Goal: Task Accomplishment & Management: Complete application form

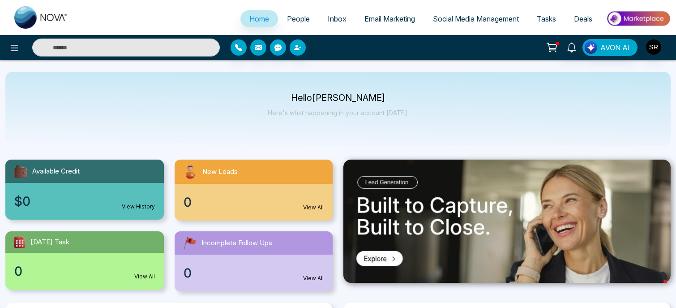
select select "*"
click at [10, 49] on icon at bounding box center [14, 48] width 11 height 11
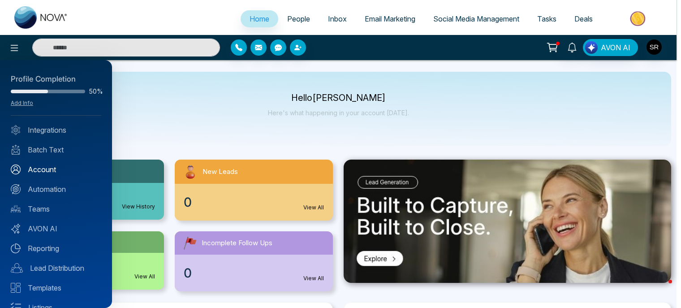
click at [41, 168] on link "Account" at bounding box center [56, 169] width 90 height 11
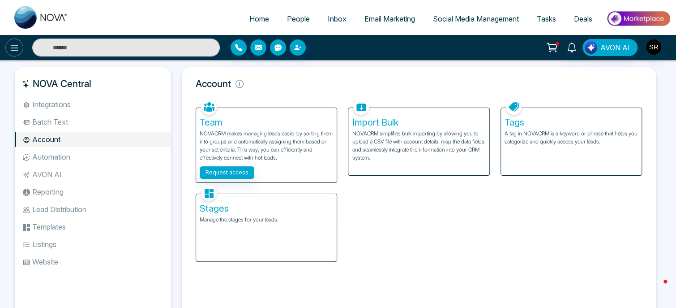
click at [14, 48] on icon at bounding box center [15, 48] width 8 height 6
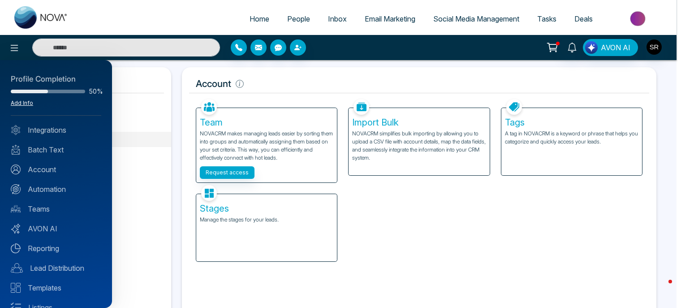
click at [22, 103] on link "Add Info" at bounding box center [22, 102] width 22 height 7
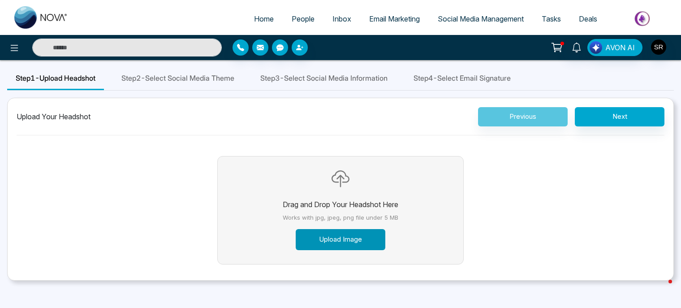
click at [340, 241] on button "Upload Image" at bounding box center [341, 239] width 90 height 21
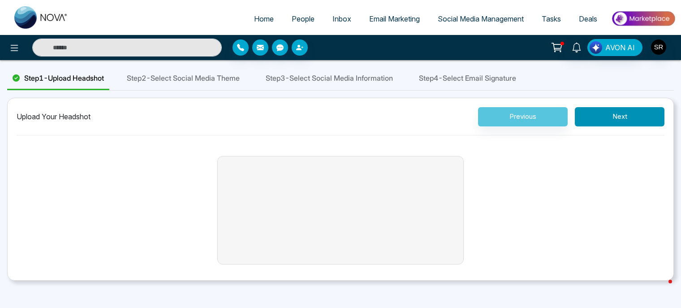
click at [610, 119] on button "Next" at bounding box center [620, 116] width 90 height 19
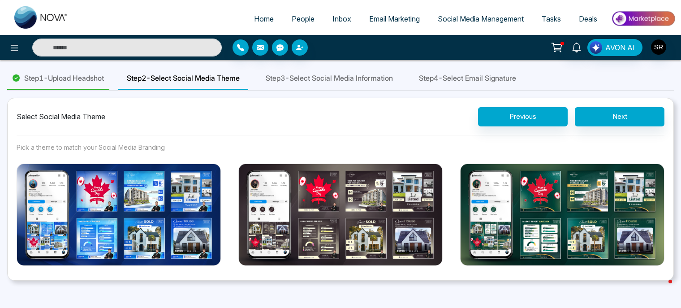
click at [146, 206] on img at bounding box center [119, 215] width 204 height 103
click at [146, 275] on button "Select Theme" at bounding box center [119, 285] width 90 height 21
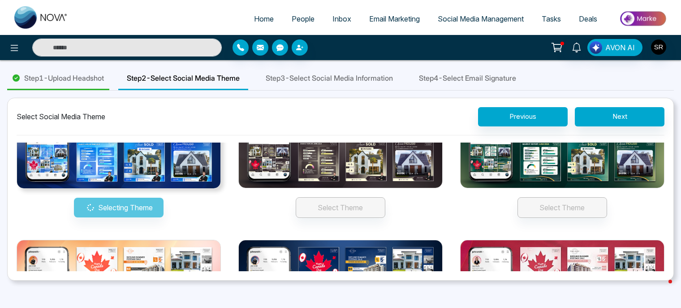
scroll to position [61, 0]
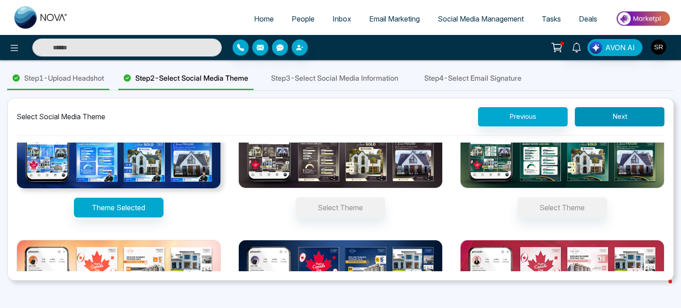
click at [627, 115] on button "Next" at bounding box center [620, 116] width 90 height 19
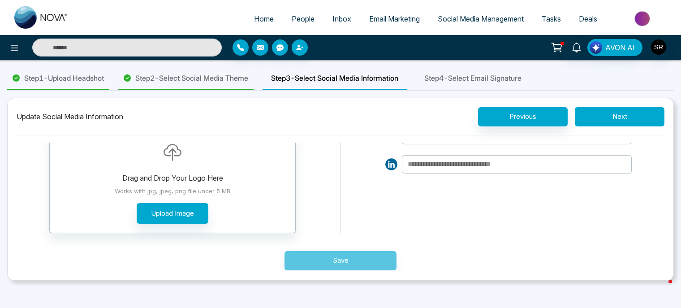
scroll to position [63, 0]
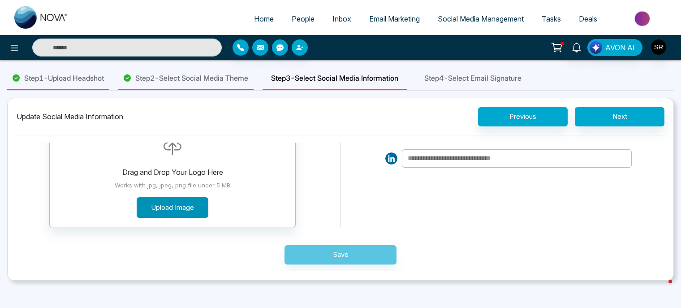
click at [165, 210] on button "Upload Image" at bounding box center [173, 207] width 72 height 21
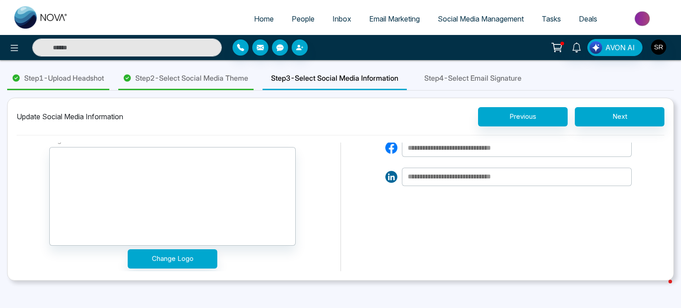
scroll to position [0, 0]
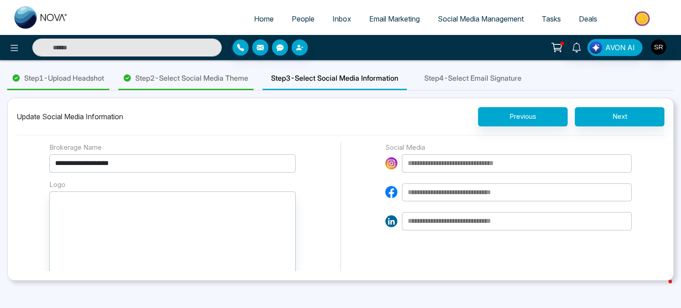
click at [419, 190] on input at bounding box center [517, 192] width 230 height 18
paste input "**********"
type input "**********"
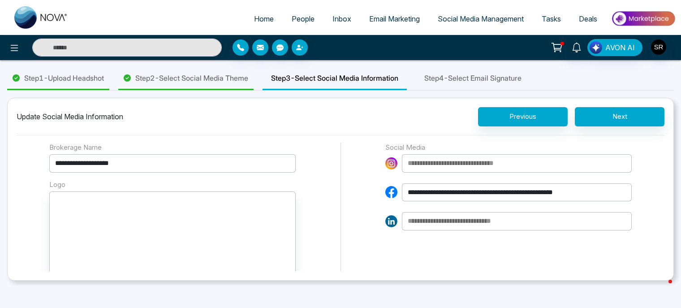
click at [430, 164] on input at bounding box center [517, 163] width 230 height 18
type input "*"
paste input "**********"
type input "**********"
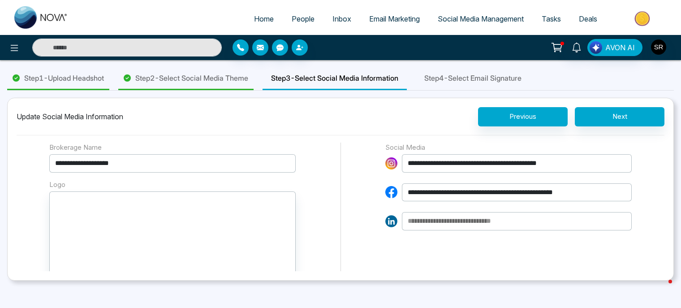
click at [422, 216] on input at bounding box center [517, 221] width 230 height 18
paste input "**********"
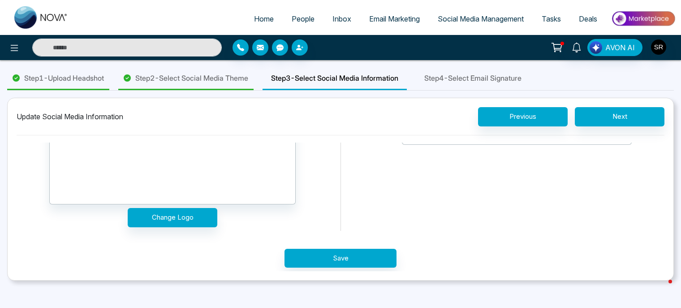
scroll to position [89, 0]
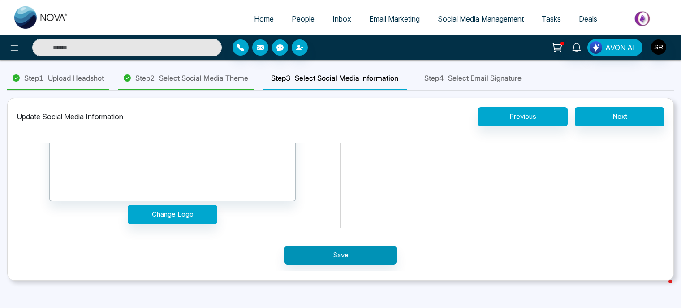
type input "**********"
click at [343, 257] on button "Save" at bounding box center [340, 255] width 112 height 19
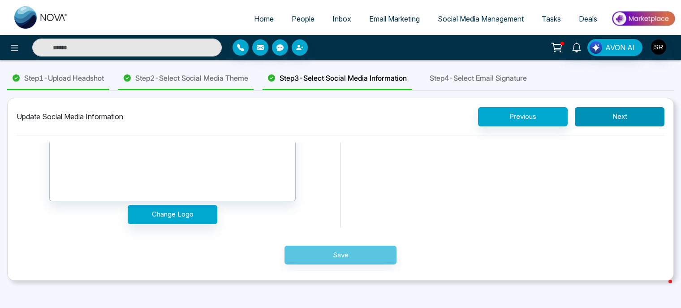
click at [612, 120] on button "Next" at bounding box center [620, 116] width 90 height 19
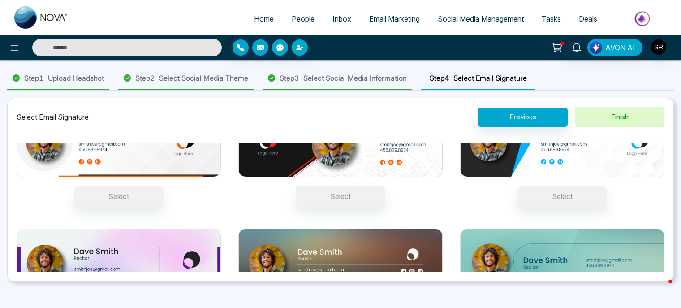
scroll to position [0, 0]
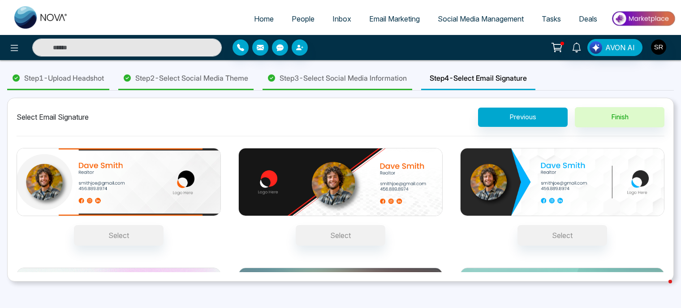
click at [554, 173] on img at bounding box center [562, 182] width 204 height 69
click at [554, 225] on button "Select" at bounding box center [562, 235] width 90 height 21
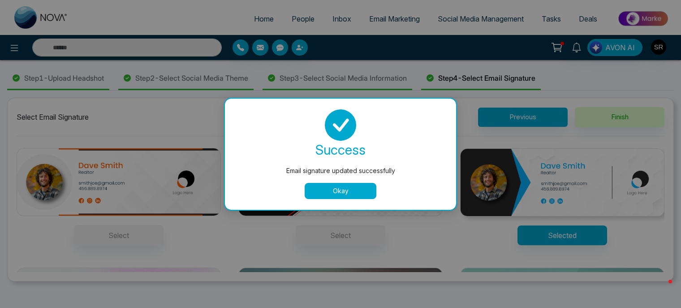
click at [350, 191] on button "Okay" at bounding box center [341, 191] width 72 height 16
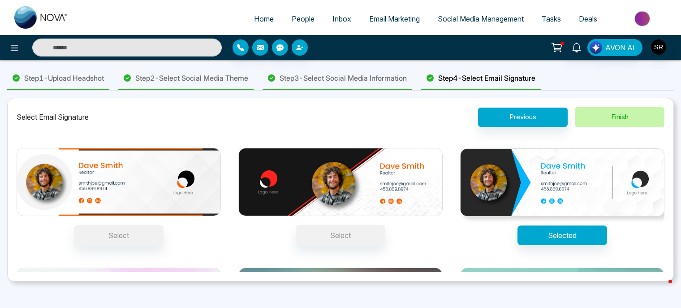
click at [608, 119] on button "Finish" at bounding box center [620, 117] width 90 height 20
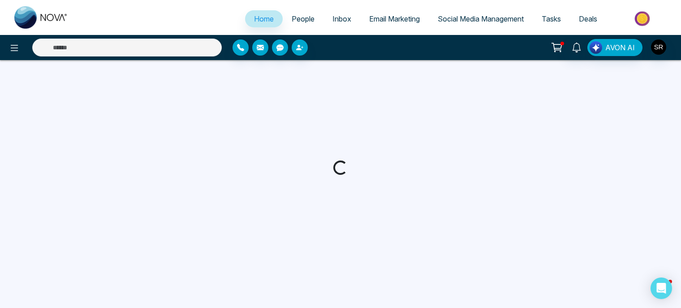
select select "*"
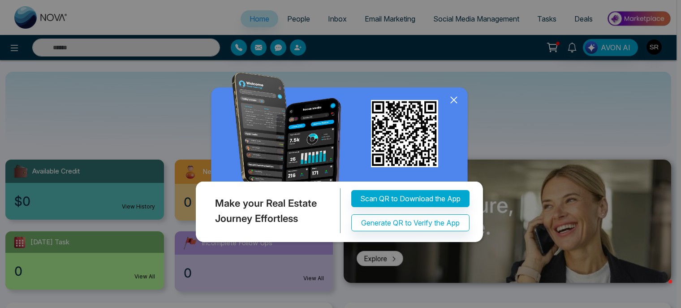
click at [451, 100] on icon at bounding box center [453, 99] width 13 height 13
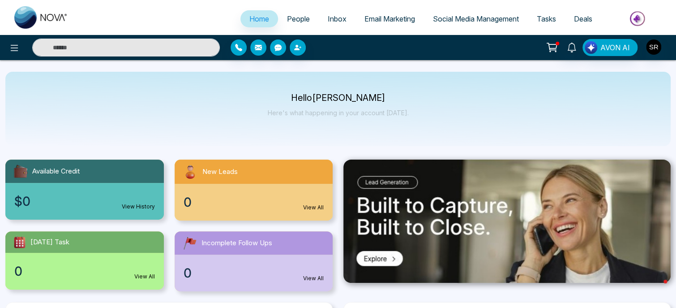
click at [477, 21] on span "Social Media Management" at bounding box center [476, 18] width 86 height 9
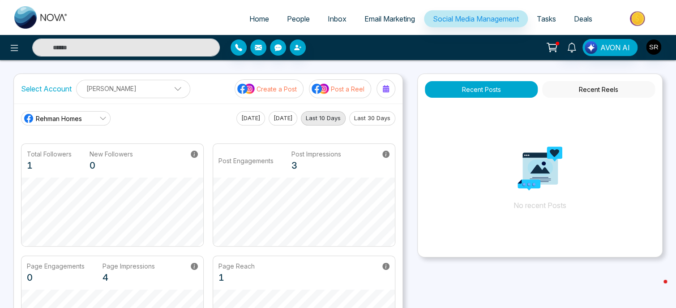
click at [103, 119] on icon at bounding box center [103, 118] width 6 height 3
click at [81, 143] on span "Rehman Homes" at bounding box center [72, 143] width 65 height 10
click at [171, 89] on span at bounding box center [175, 91] width 8 height 8
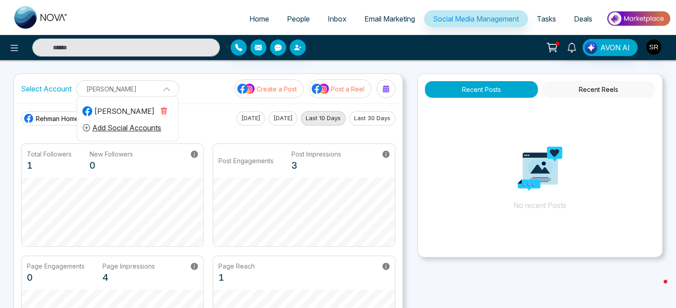
click at [163, 112] on icon "button" at bounding box center [164, 111] width 3 height 3
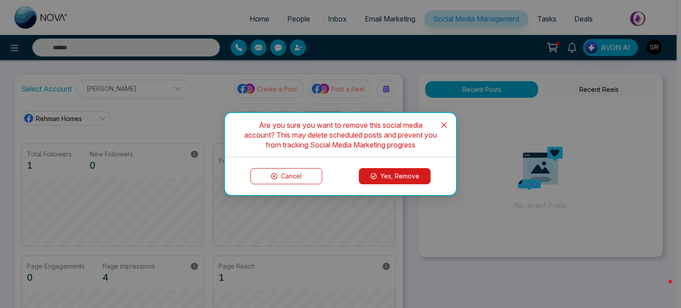
click at [386, 179] on button "Yes, Remove" at bounding box center [395, 176] width 72 height 16
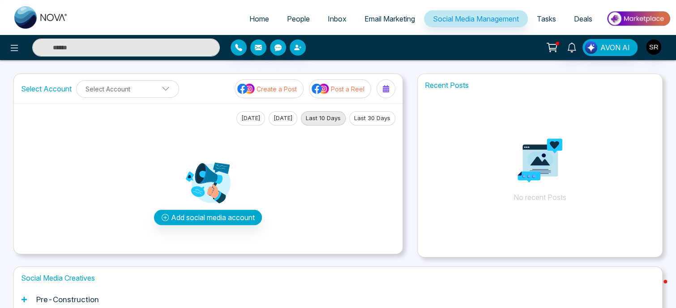
click at [340, 194] on div "Add social media account" at bounding box center [208, 185] width 375 height 121
click at [451, 19] on span "Social Media Management" at bounding box center [476, 18] width 86 height 9
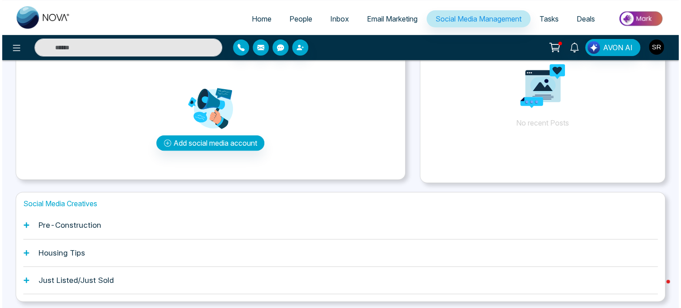
scroll to position [59, 0]
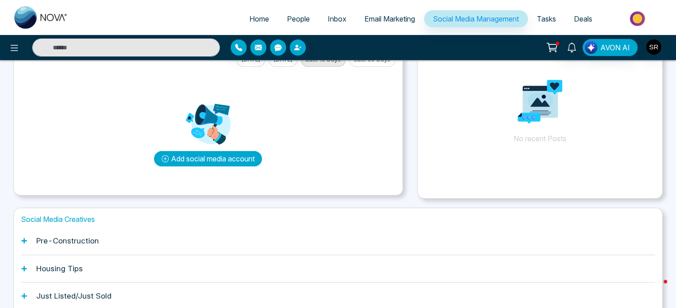
click at [215, 160] on button "Add social media account" at bounding box center [208, 158] width 108 height 15
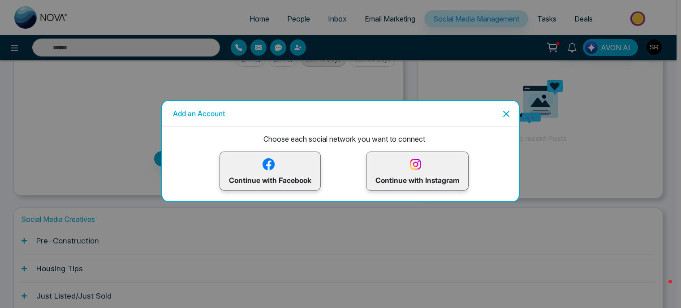
click at [273, 181] on p "Continue with Facebook" at bounding box center [270, 170] width 82 height 29
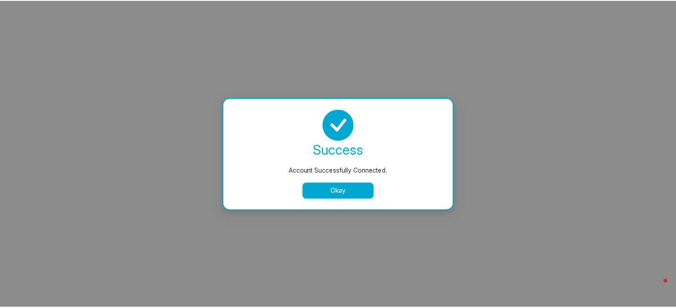
scroll to position [0, 0]
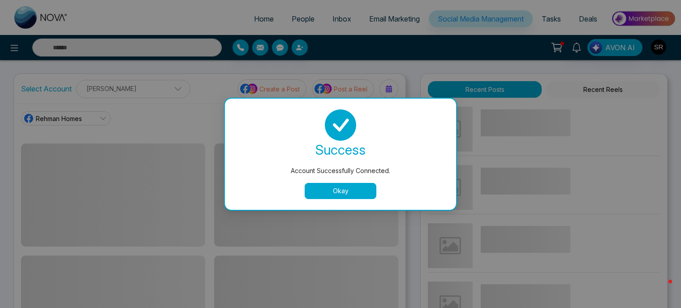
click at [349, 193] on button "Okay" at bounding box center [341, 191] width 72 height 16
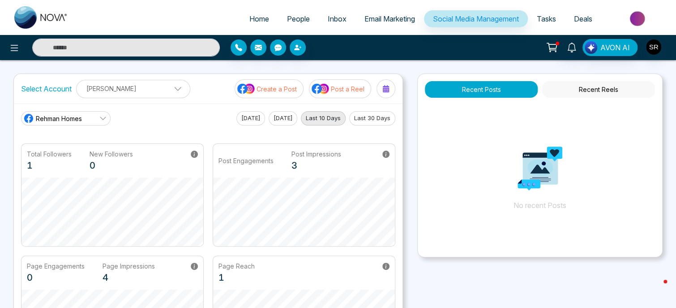
click at [101, 118] on icon at bounding box center [102, 118] width 7 height 7
click at [64, 145] on span "Rehman Homes" at bounding box center [72, 143] width 65 height 10
click at [102, 120] on icon at bounding box center [102, 118] width 7 height 7
click at [171, 90] on span at bounding box center [175, 91] width 8 height 8
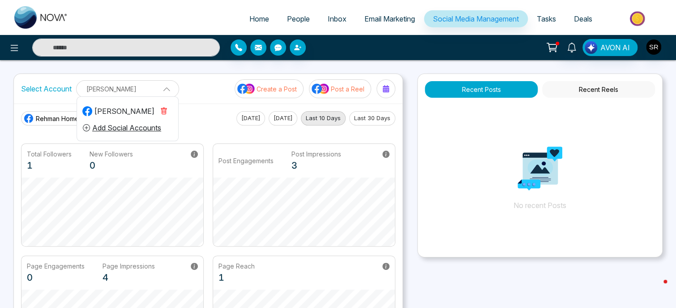
click at [164, 112] on icon "button" at bounding box center [164, 111] width 3 height 3
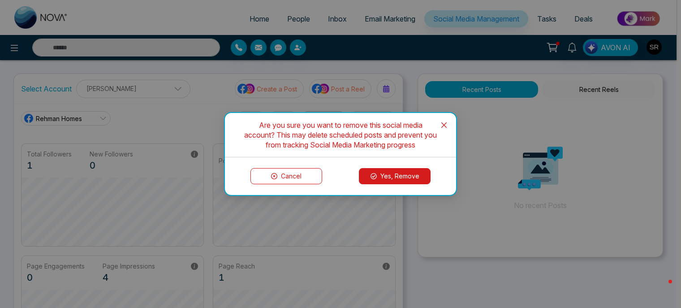
click at [404, 177] on button "Yes, Remove" at bounding box center [395, 176] width 72 height 16
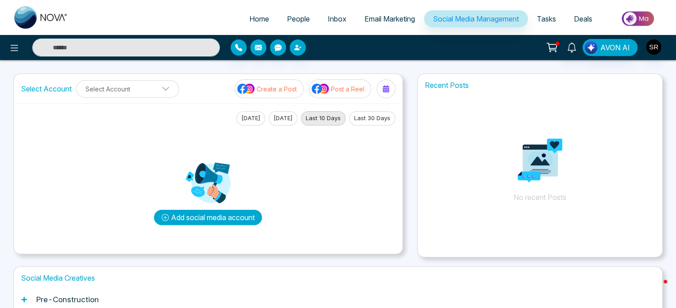
click at [233, 211] on button "Add social media account" at bounding box center [208, 217] width 108 height 15
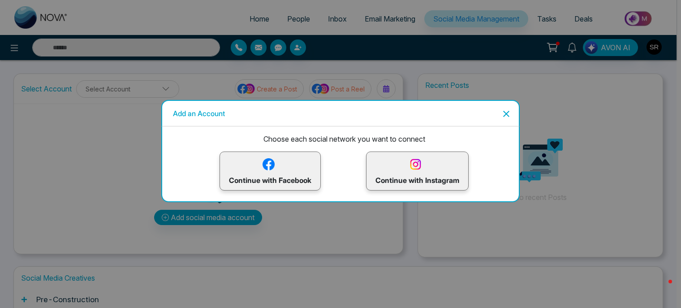
click at [269, 181] on p "Continue with Facebook" at bounding box center [270, 170] width 82 height 29
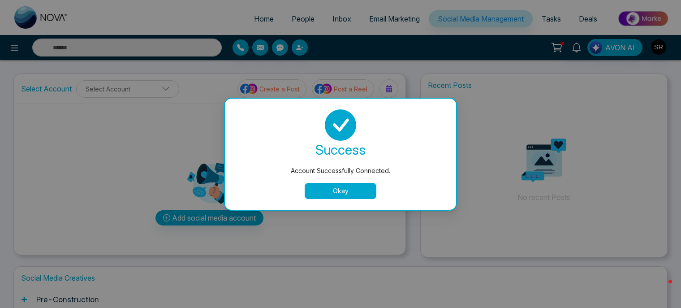
click at [344, 192] on button "Okay" at bounding box center [341, 191] width 72 height 16
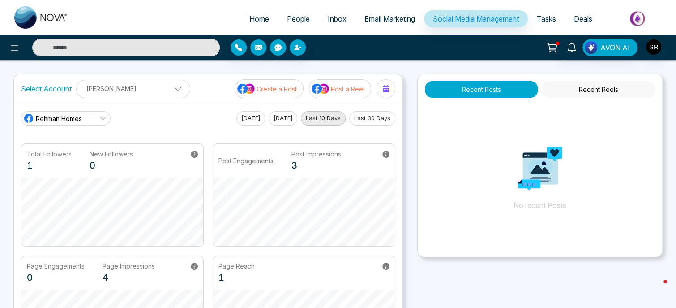
click at [169, 91] on p "[PERSON_NAME]" at bounding box center [133, 88] width 103 height 15
click at [168, 90] on p "[PERSON_NAME]" at bounding box center [127, 89] width 91 height 15
click at [104, 119] on icon at bounding box center [102, 118] width 7 height 7
click at [58, 161] on span "(srehmanhomes)" at bounding box center [72, 158] width 65 height 10
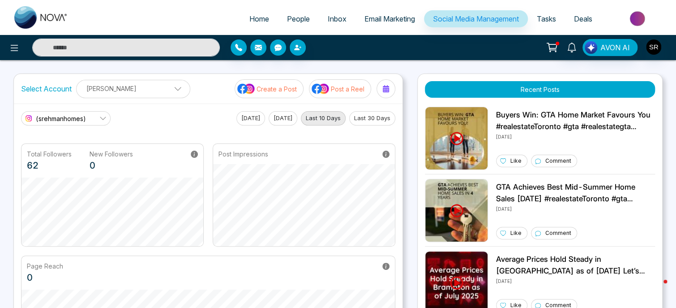
click at [263, 89] on p "Create a Post" at bounding box center [277, 88] width 40 height 9
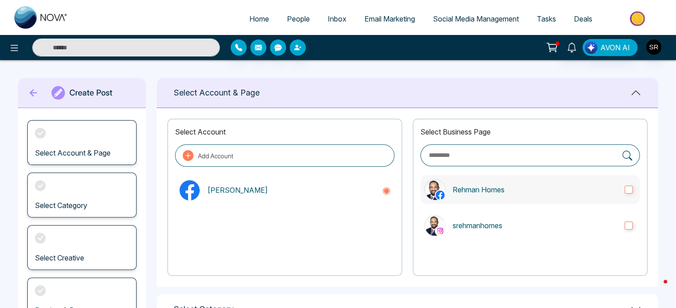
click at [510, 194] on p "Rehman Homes" at bounding box center [535, 189] width 165 height 11
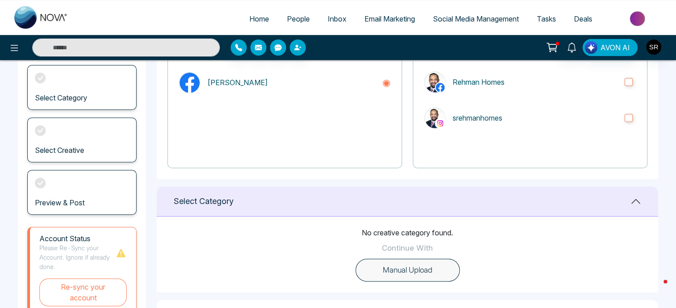
scroll to position [185, 0]
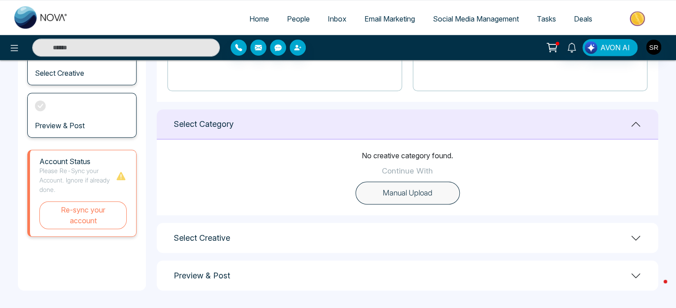
click at [230, 241] on h1 "Select Creative" at bounding box center [202, 238] width 56 height 10
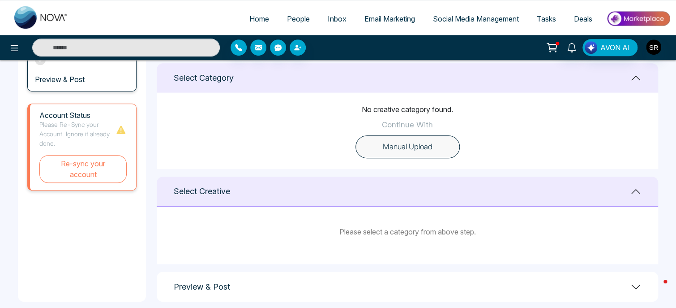
scroll to position [242, 0]
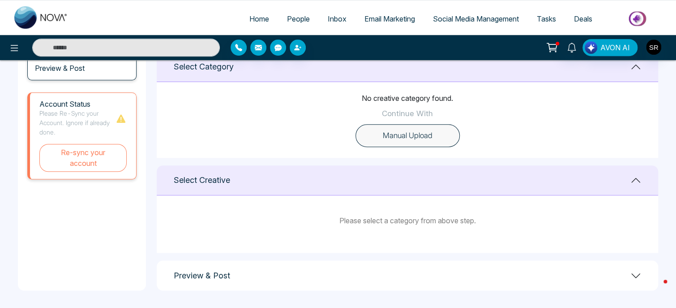
click at [212, 274] on h1 "Preview & Post" at bounding box center [202, 276] width 56 height 10
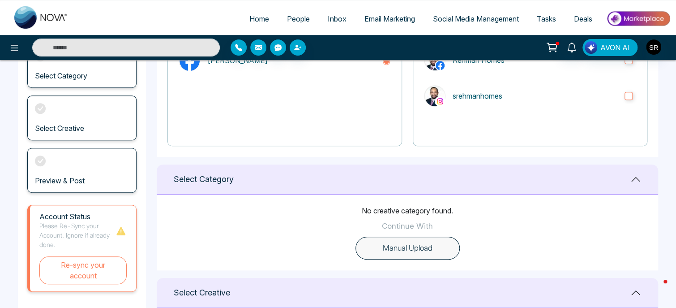
scroll to position [147, 0]
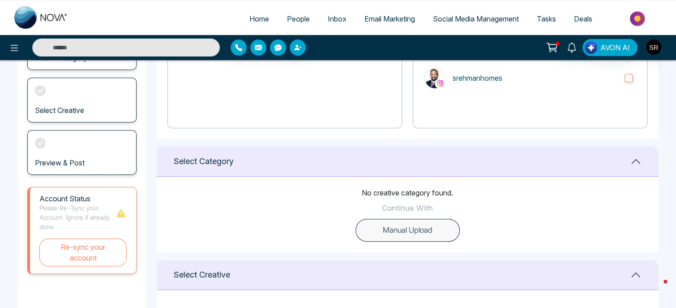
click at [416, 231] on button "Manual Upload" at bounding box center [408, 230] width 104 height 23
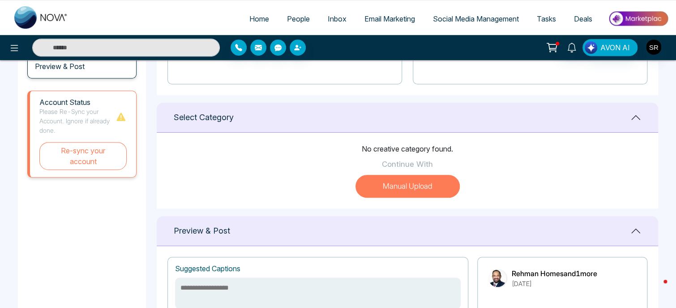
scroll to position [192, 0]
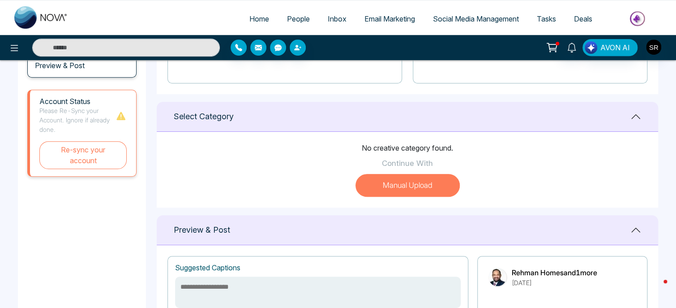
click at [421, 190] on button "Manual Upload" at bounding box center [408, 185] width 104 height 23
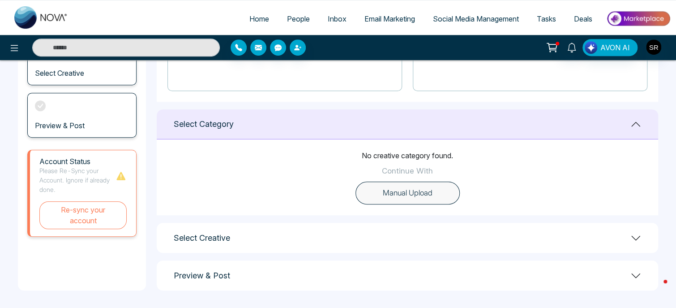
click at [421, 190] on button "Manual Upload" at bounding box center [408, 192] width 104 height 23
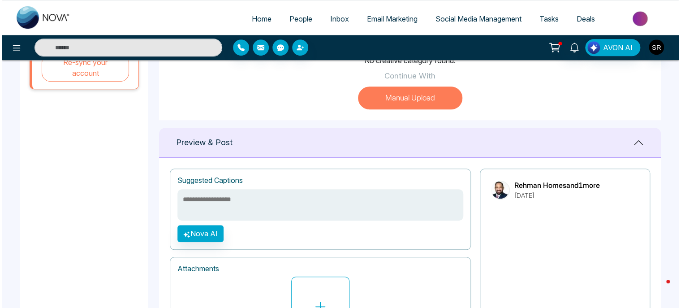
scroll to position [282, 0]
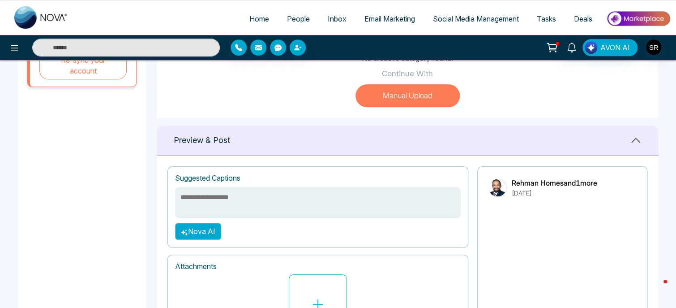
click at [202, 233] on button "Nova AI" at bounding box center [198, 231] width 46 height 17
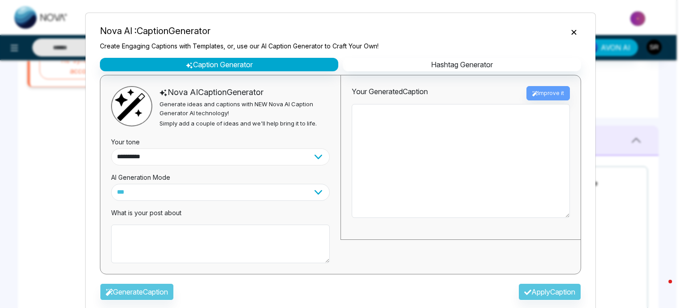
click at [318, 159] on select "**********" at bounding box center [220, 156] width 219 height 17
select select "**********"
click at [111, 148] on select "**********" at bounding box center [220, 156] width 219 height 17
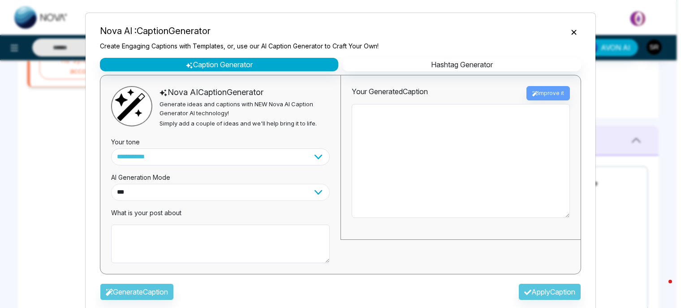
click at [314, 193] on select "**********" at bounding box center [220, 192] width 219 height 17
click at [312, 194] on select "**********" at bounding box center [220, 192] width 219 height 17
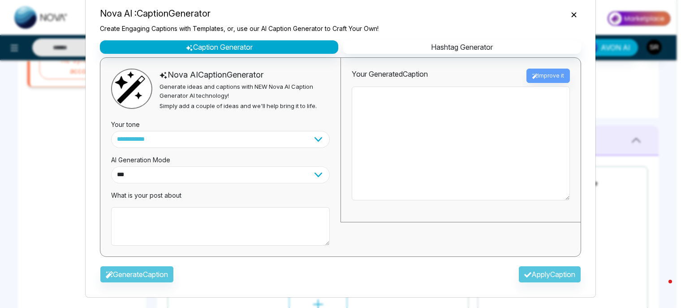
scroll to position [18, 0]
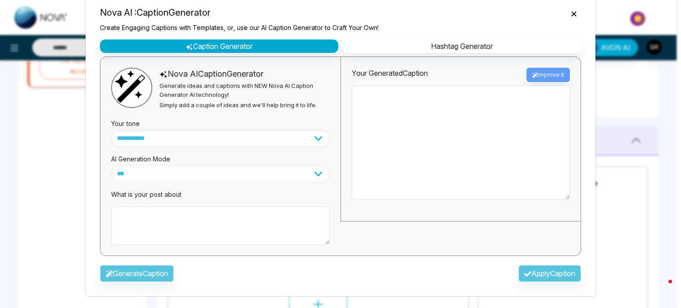
click at [219, 216] on textarea at bounding box center [220, 225] width 219 height 39
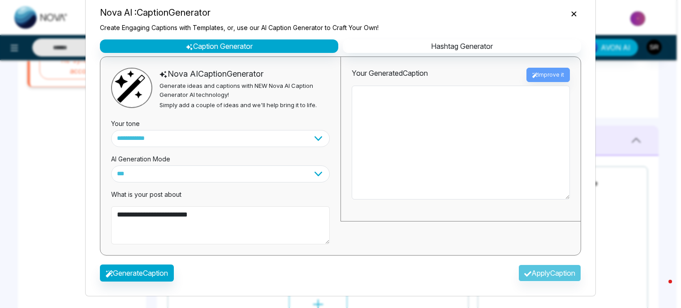
click at [182, 215] on textarea "**********" at bounding box center [220, 225] width 219 height 39
type textarea "**********"
click at [138, 275] on button "Generate Caption" at bounding box center [137, 272] width 74 height 17
type textarea "**********"
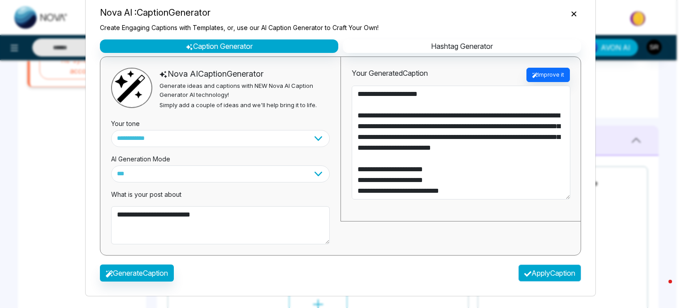
click at [530, 272] on button "Apply Caption" at bounding box center [549, 272] width 63 height 17
type textarea "**********"
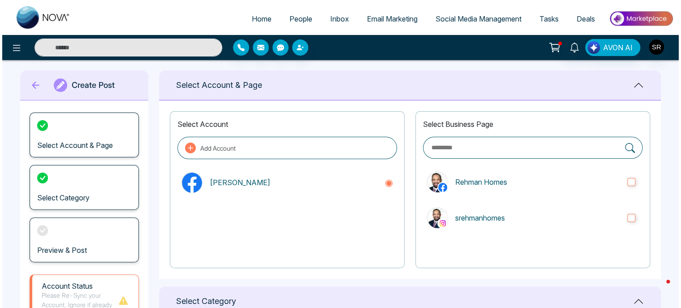
scroll to position [0, 0]
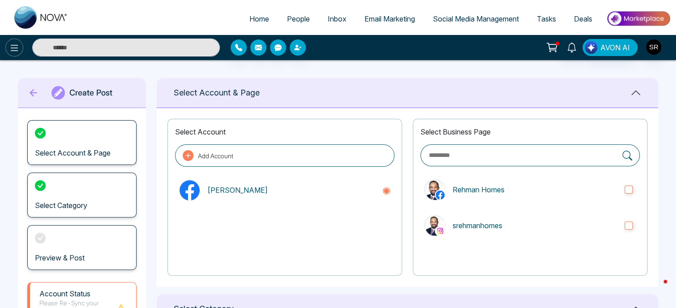
click at [16, 52] on icon at bounding box center [14, 48] width 11 height 11
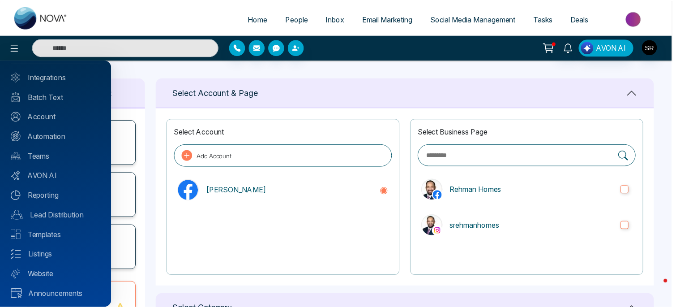
scroll to position [44, 0]
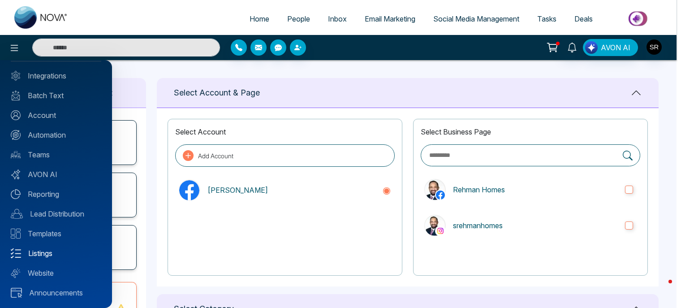
click at [39, 253] on link "Listings" at bounding box center [56, 253] width 90 height 11
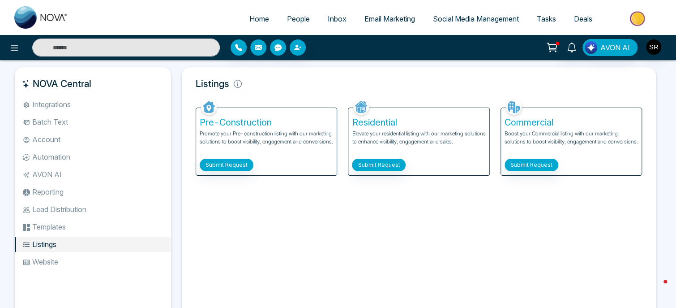
click at [376, 19] on span "Email Marketing" at bounding box center [390, 18] width 51 height 9
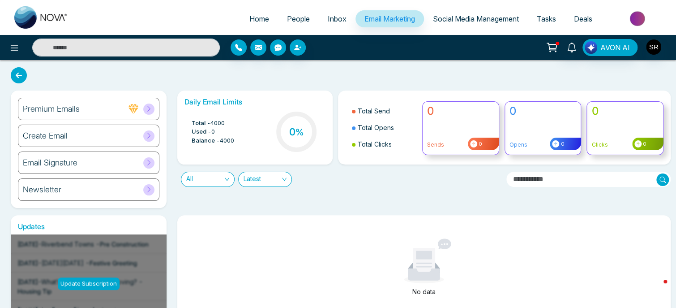
click at [63, 190] on div "Newsletter" at bounding box center [89, 189] width 142 height 22
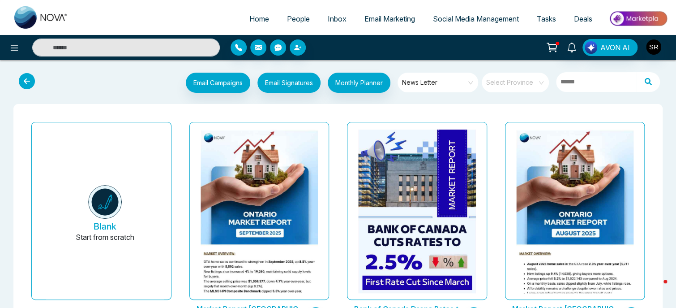
click at [288, 25] on link "People" at bounding box center [298, 18] width 41 height 17
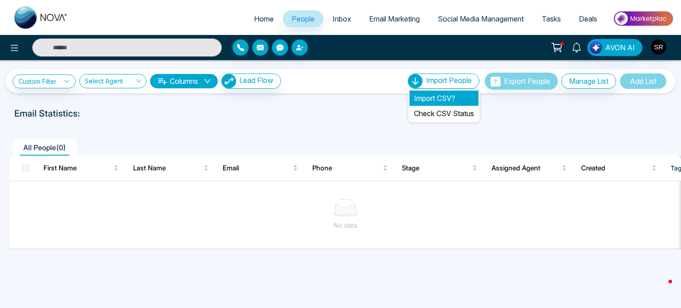
click at [432, 100] on li "Import CSV?" at bounding box center [443, 97] width 69 height 15
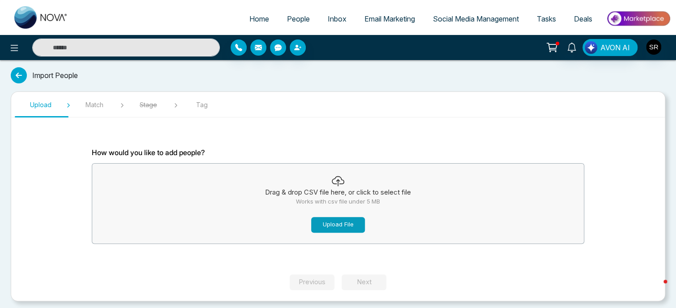
click at [335, 224] on button "Upload File" at bounding box center [338, 225] width 54 height 16
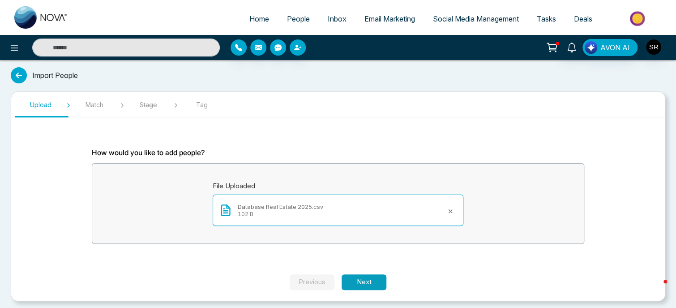
click at [365, 284] on button "Next" at bounding box center [364, 282] width 45 height 16
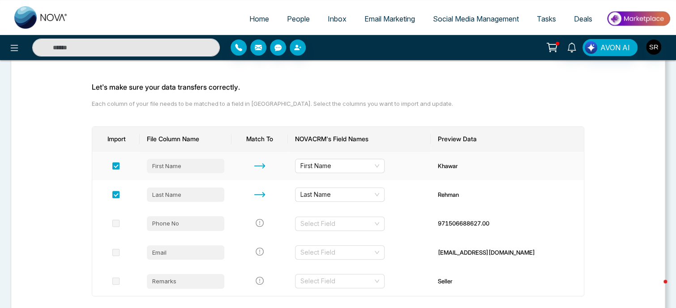
scroll to position [90, 0]
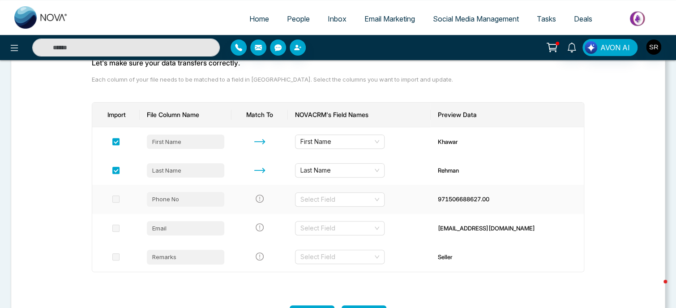
click at [206, 198] on div "Phone No" at bounding box center [186, 199] width 78 height 14
click at [119, 199] on span at bounding box center [115, 198] width 7 height 7
click at [346, 201] on input "search" at bounding box center [337, 199] width 73 height 13
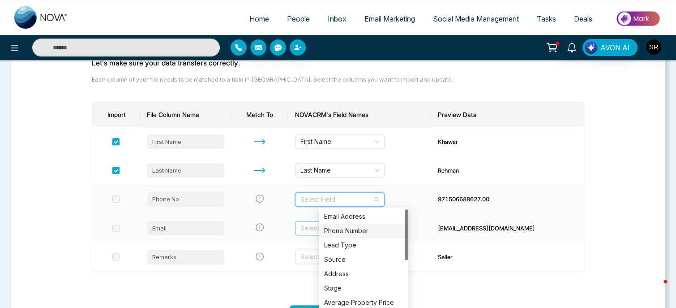
click at [369, 230] on div "Phone Number" at bounding box center [363, 231] width 79 height 10
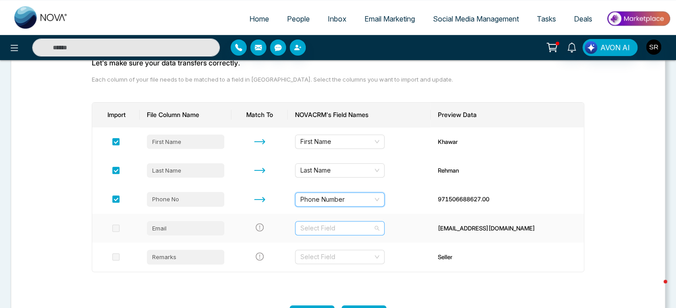
click at [385, 229] on div "Select Field" at bounding box center [340, 228] width 90 height 14
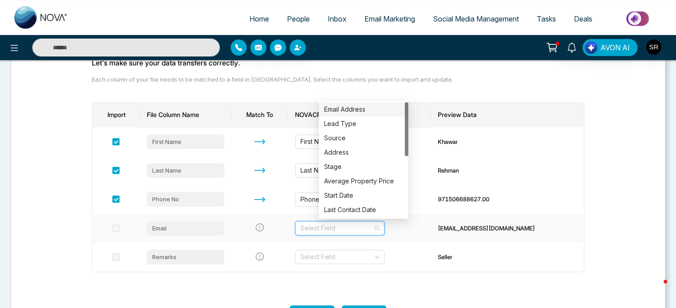
click at [367, 108] on div "Email Address" at bounding box center [363, 109] width 79 height 10
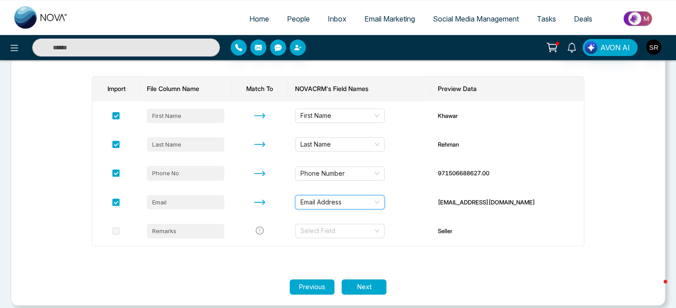
scroll to position [124, 0]
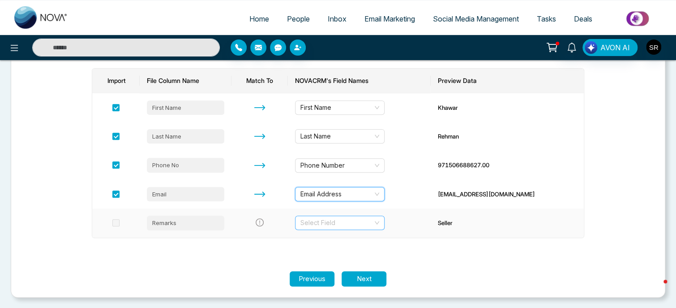
click at [385, 223] on div "Select Field" at bounding box center [340, 222] width 90 height 14
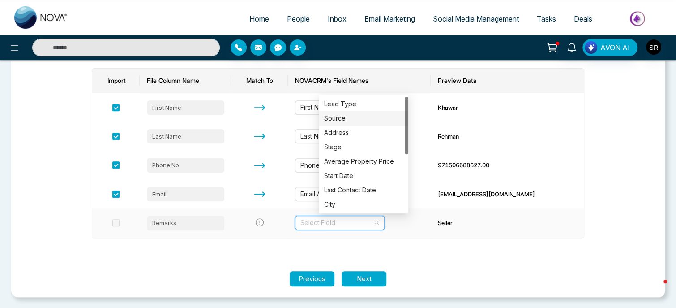
click at [349, 117] on div "Source" at bounding box center [363, 118] width 79 height 10
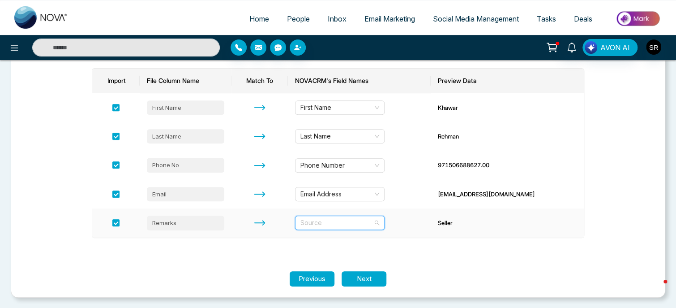
click at [379, 224] on span "Source" at bounding box center [340, 222] width 79 height 13
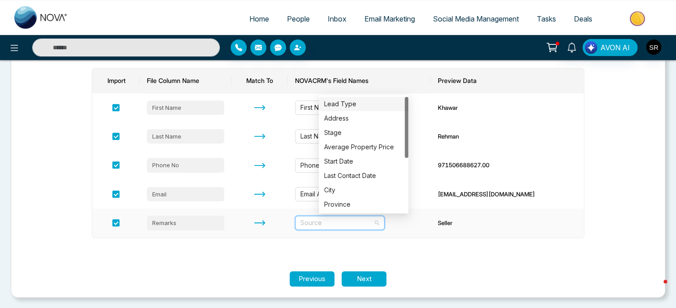
click at [360, 103] on div "Lead Type" at bounding box center [363, 104] width 79 height 10
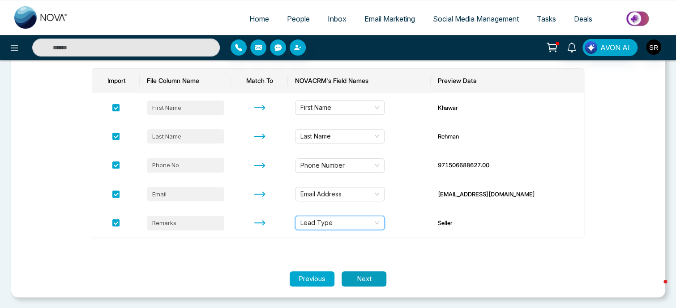
click at [369, 282] on button "Next" at bounding box center [364, 279] width 45 height 16
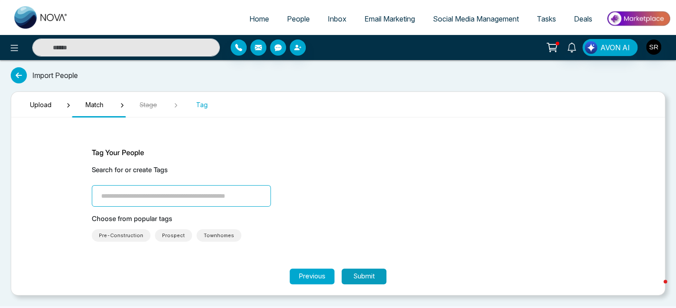
scroll to position [0, 0]
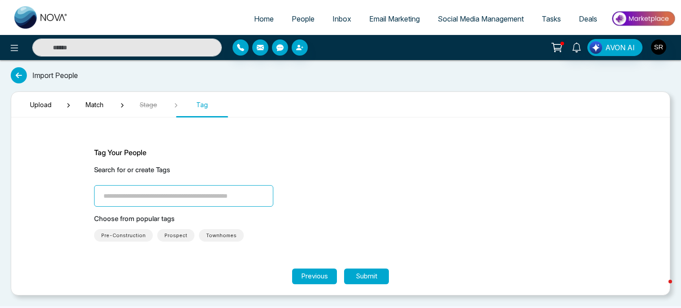
click at [174, 195] on input "search" at bounding box center [183, 196] width 179 height 22
type input "***"
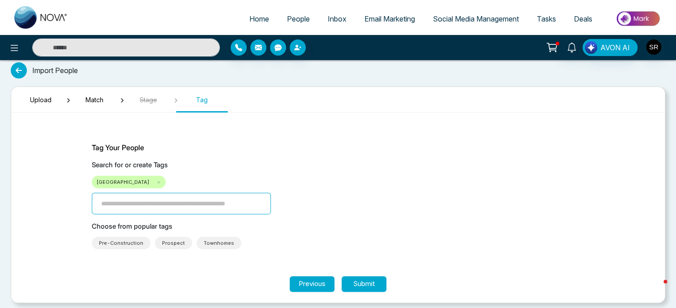
scroll to position [10, 0]
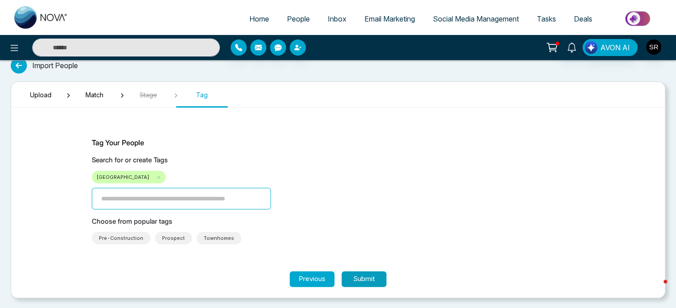
click at [369, 280] on button "Submit" at bounding box center [364, 279] width 45 height 16
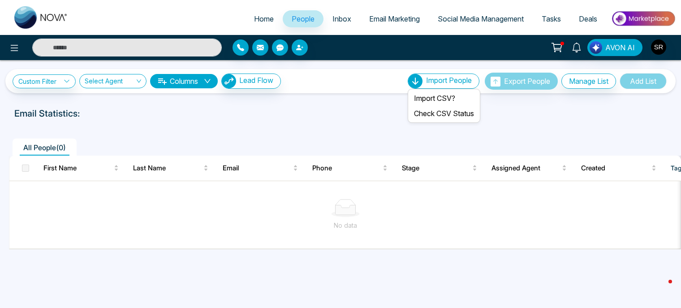
click at [437, 83] on span "Import People" at bounding box center [449, 80] width 46 height 9
click at [438, 114] on link "Check CSV Status" at bounding box center [444, 113] width 60 height 9
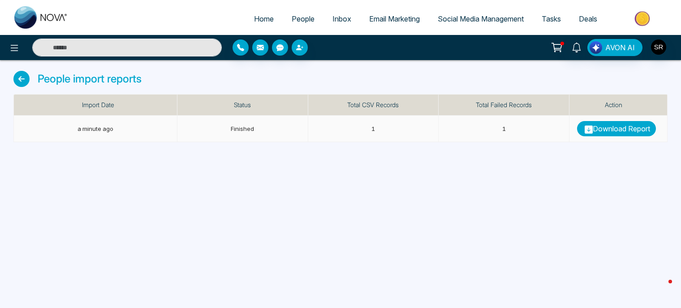
click at [609, 128] on link "Download Report" at bounding box center [616, 128] width 79 height 15
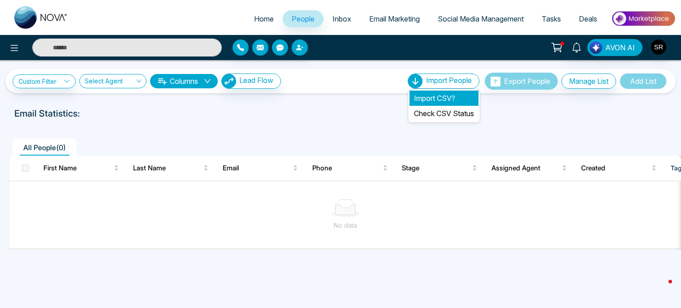
click at [433, 100] on li "Import CSV?" at bounding box center [443, 97] width 69 height 15
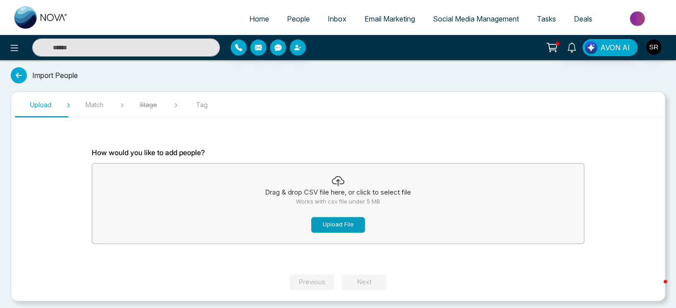
click at [336, 225] on button "Upload File" at bounding box center [338, 225] width 54 height 16
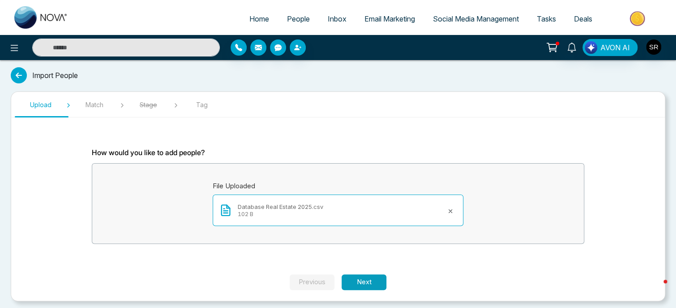
click at [362, 284] on button "Next" at bounding box center [364, 282] width 45 height 16
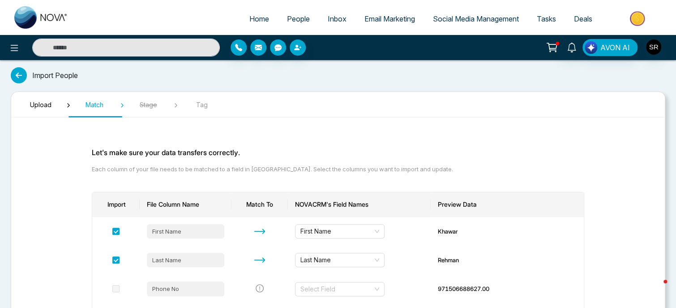
click at [30, 23] on img at bounding box center [41, 17] width 54 height 22
select select "*"
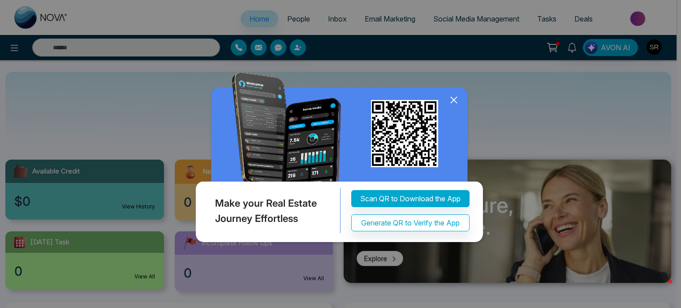
click at [455, 101] on icon at bounding box center [454, 100] width 6 height 6
